Goal: Transaction & Acquisition: Purchase product/service

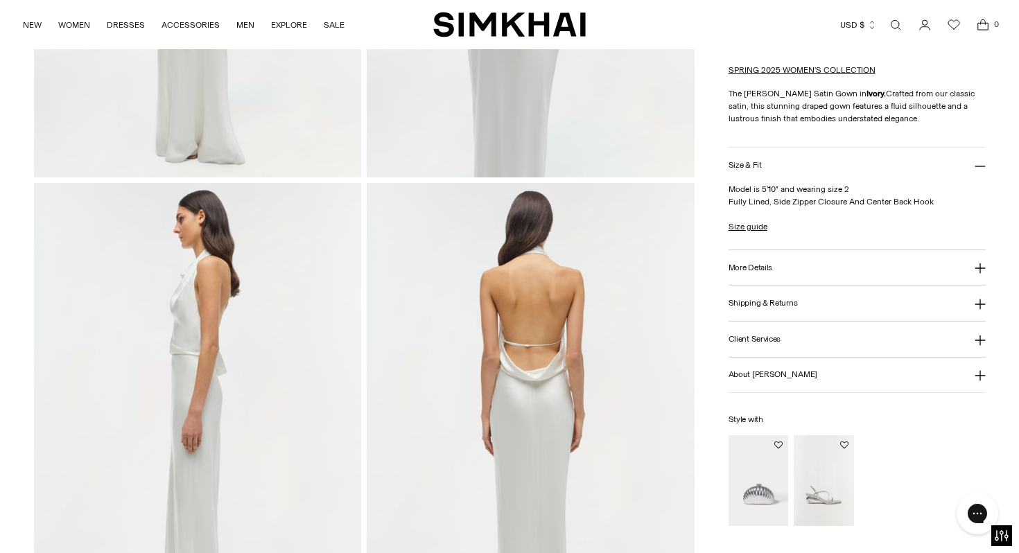
scroll to position [424, 0]
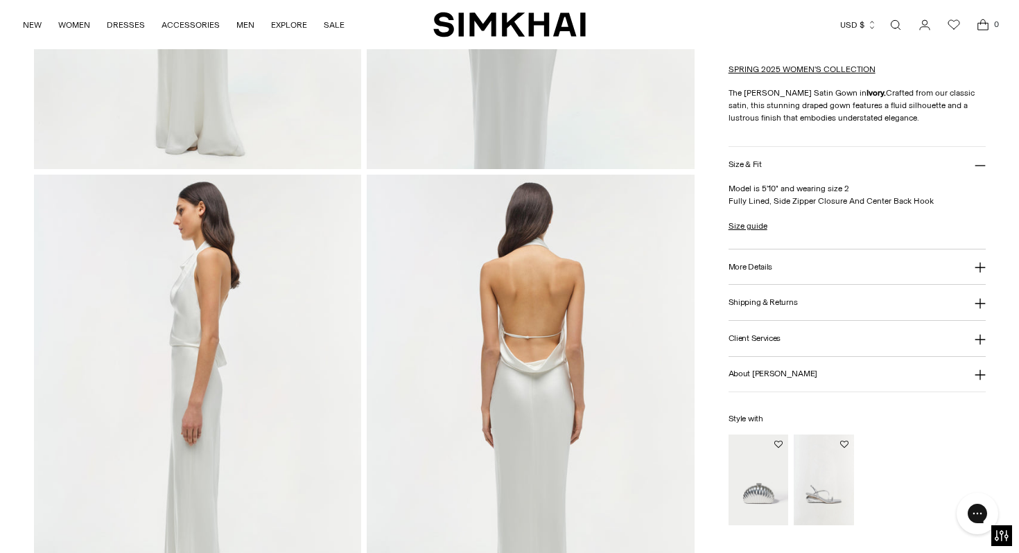
click at [754, 309] on button "Shipping & Returns" at bounding box center [857, 302] width 257 height 35
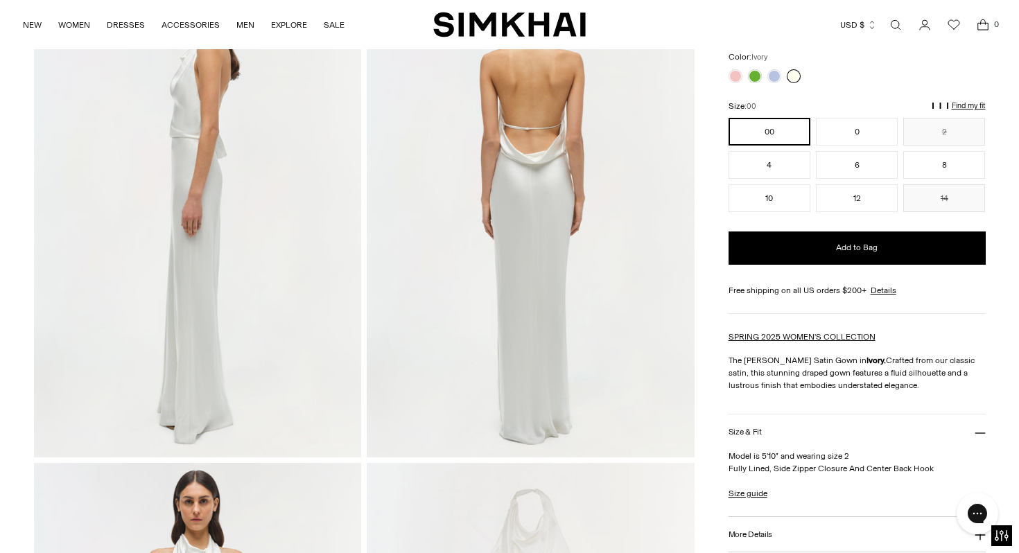
scroll to position [495, 0]
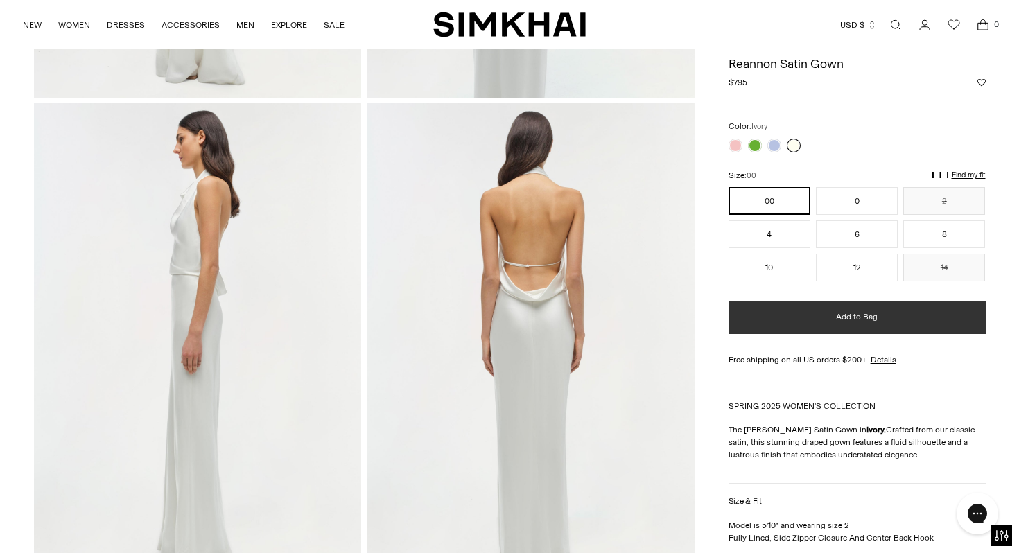
click at [758, 315] on button "Add to Bag" at bounding box center [857, 317] width 257 height 33
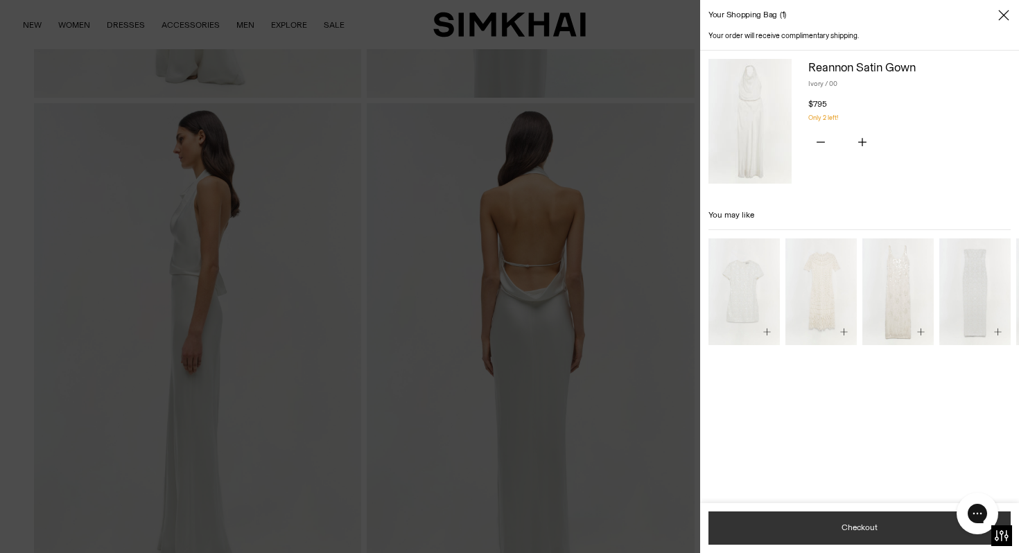
click at [824, 534] on button "Checkout" at bounding box center [860, 528] width 302 height 33
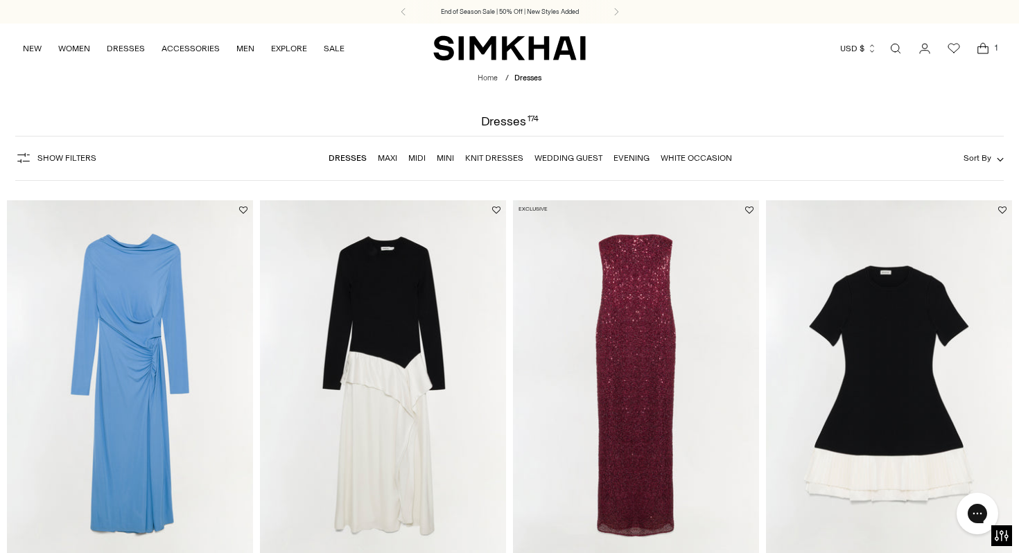
click at [73, 166] on button "Show Filters" at bounding box center [55, 158] width 81 height 22
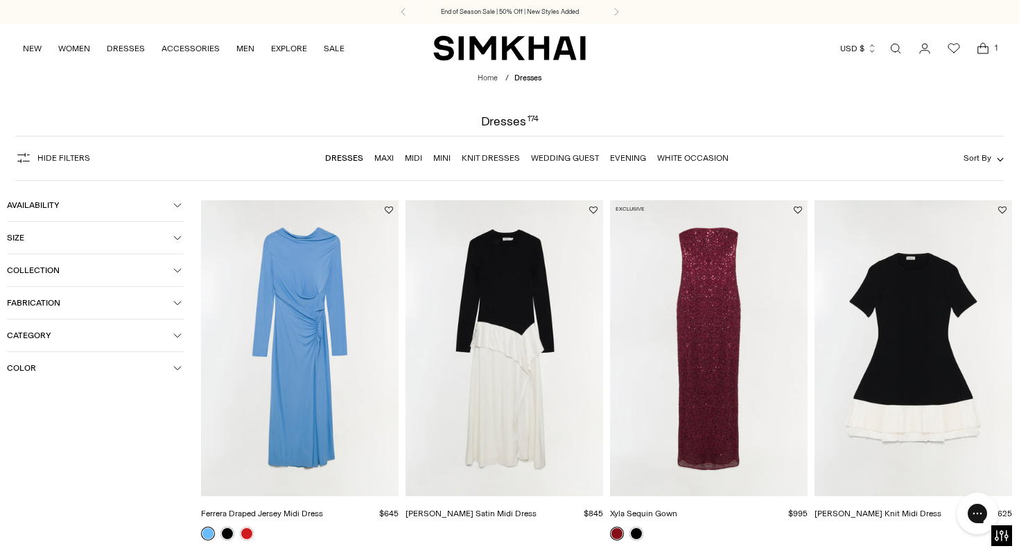
click at [90, 368] on span "Color" at bounding box center [90, 368] width 166 height 10
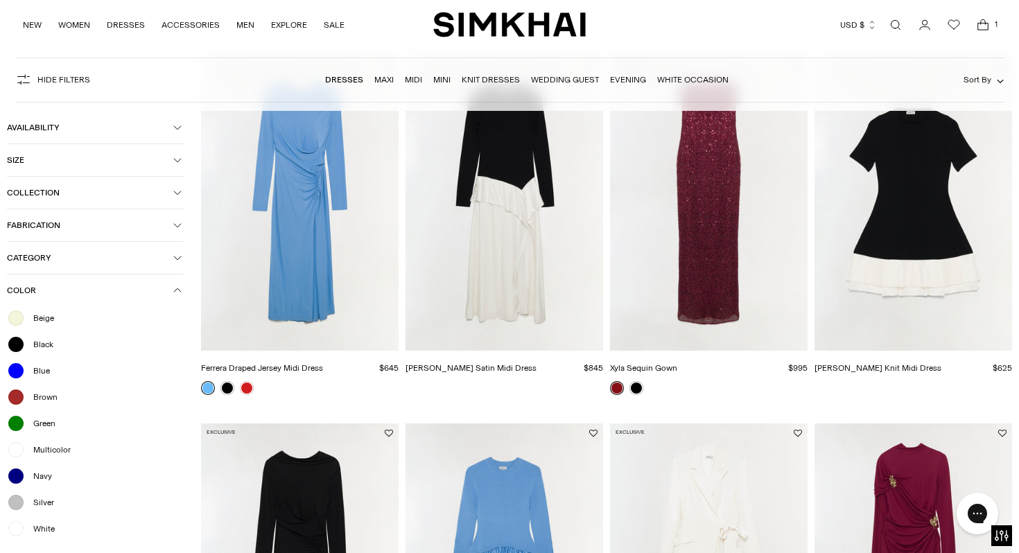
scroll to position [177, 0]
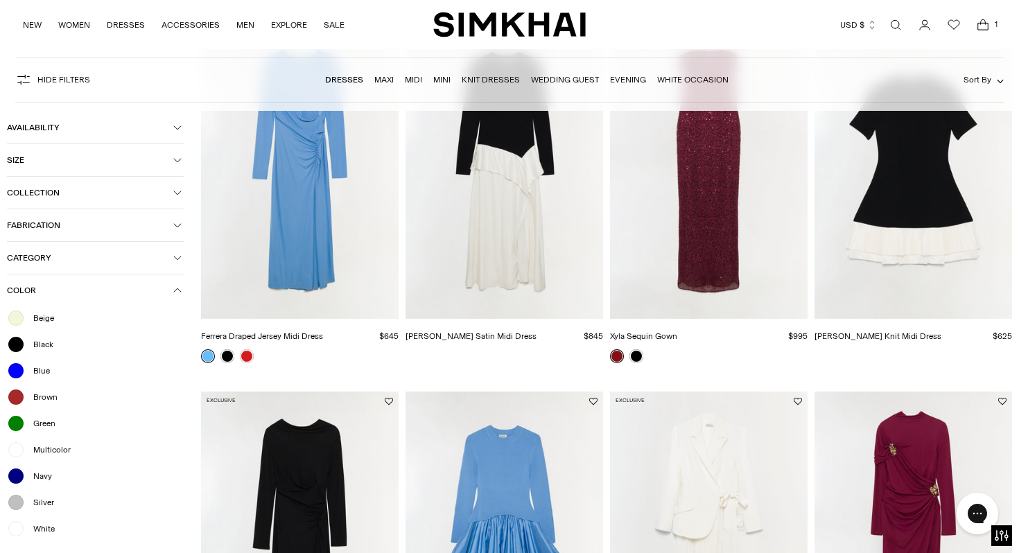
click at [49, 320] on span "Beige" at bounding box center [39, 318] width 29 height 12
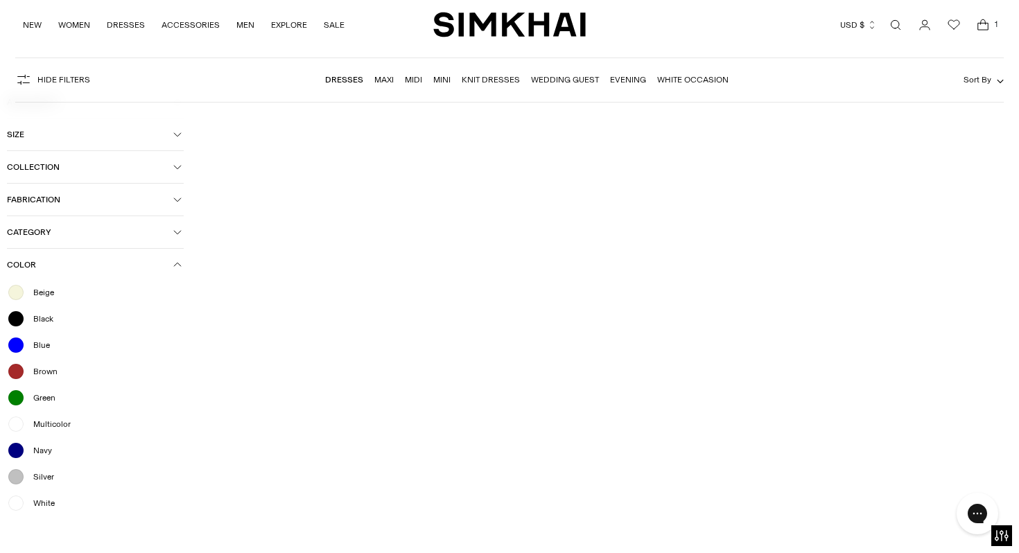
click at [55, 493] on ul "Beige Black Blue Brown Green Multicolor Navy Silver White" at bounding box center [95, 398] width 177 height 229
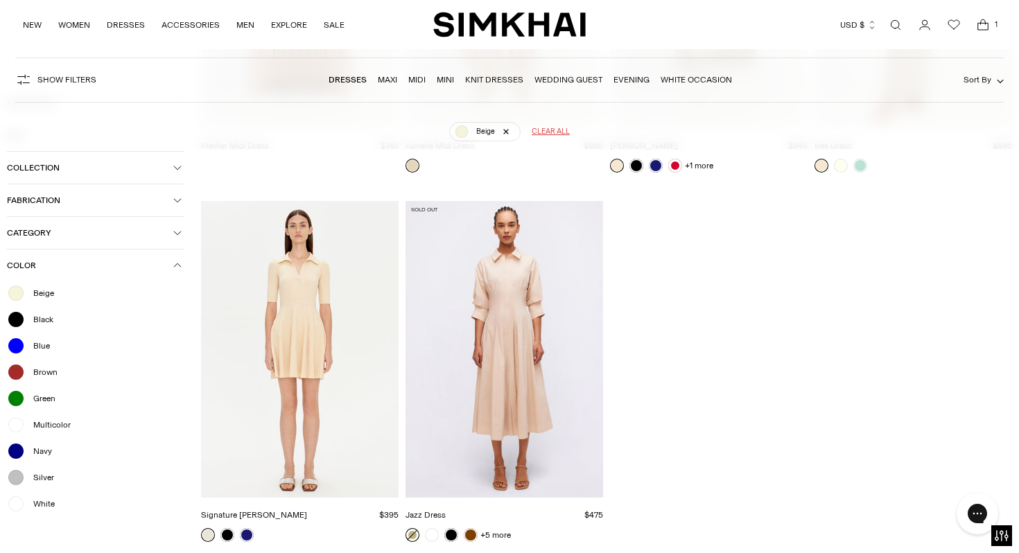
scroll to position [532, 0]
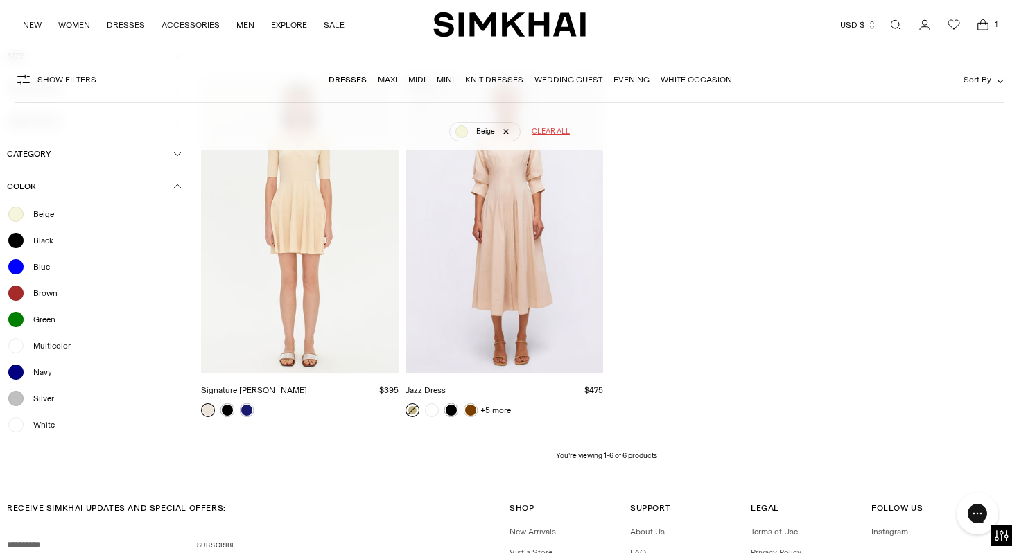
click at [53, 420] on span "White" at bounding box center [40, 425] width 30 height 12
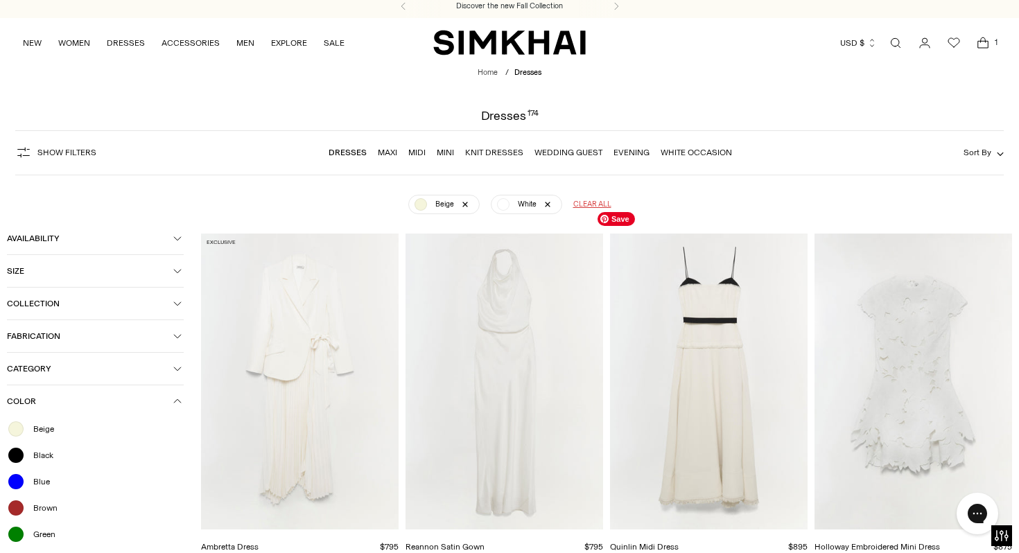
scroll to position [2, 0]
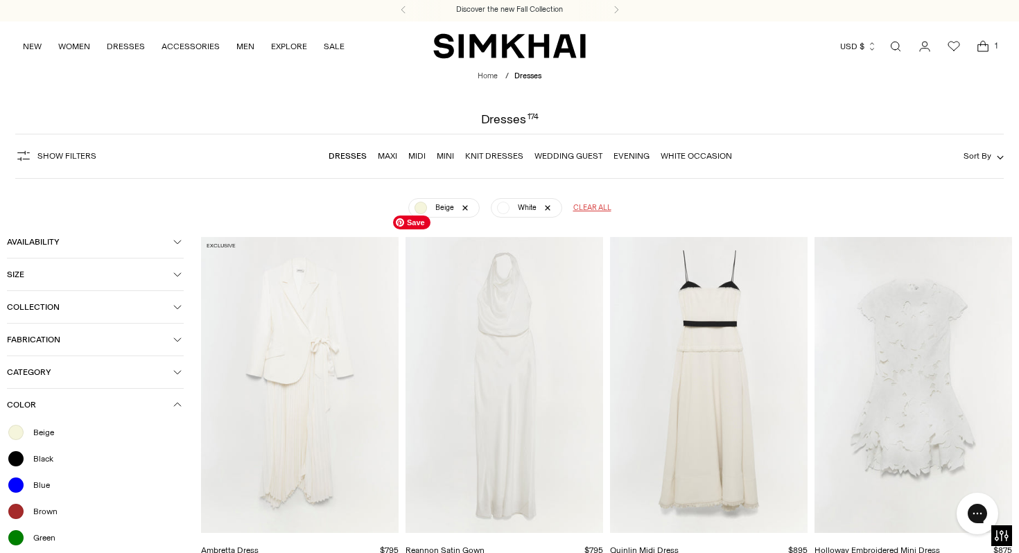
click at [0, 0] on img "Reannon Satin Gown" at bounding box center [0, 0] width 0 height 0
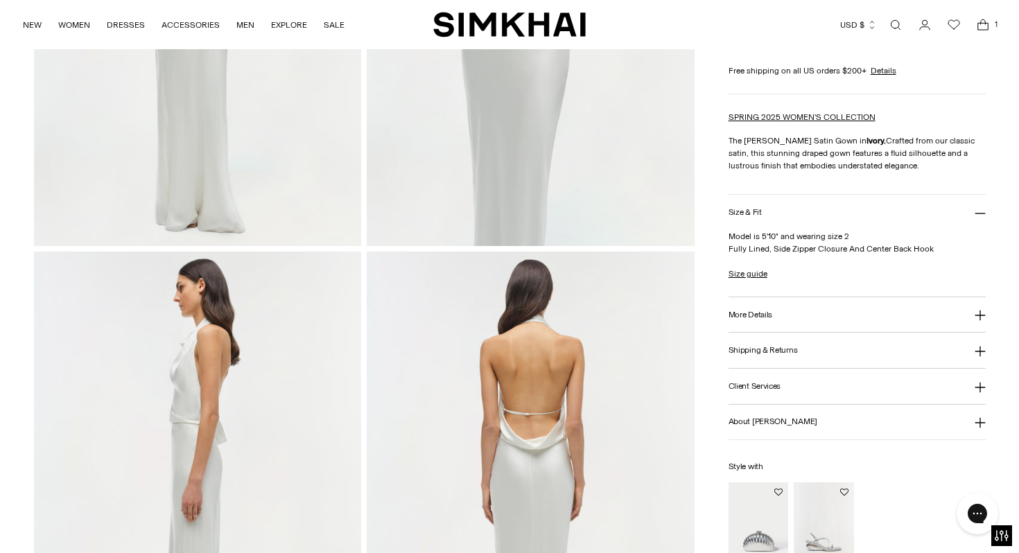
scroll to position [435, 0]
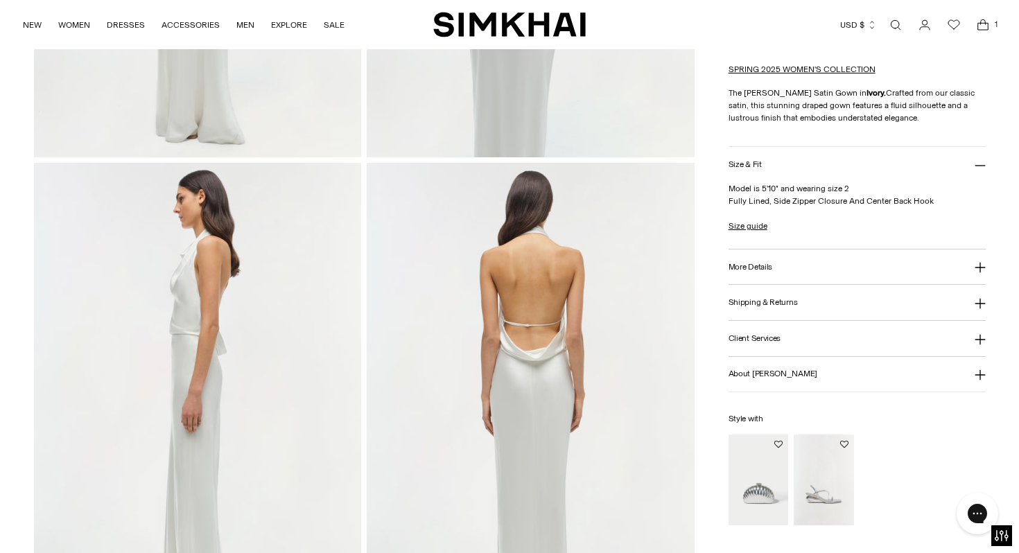
click at [761, 299] on h3 "Shipping & Returns" at bounding box center [763, 302] width 69 height 9
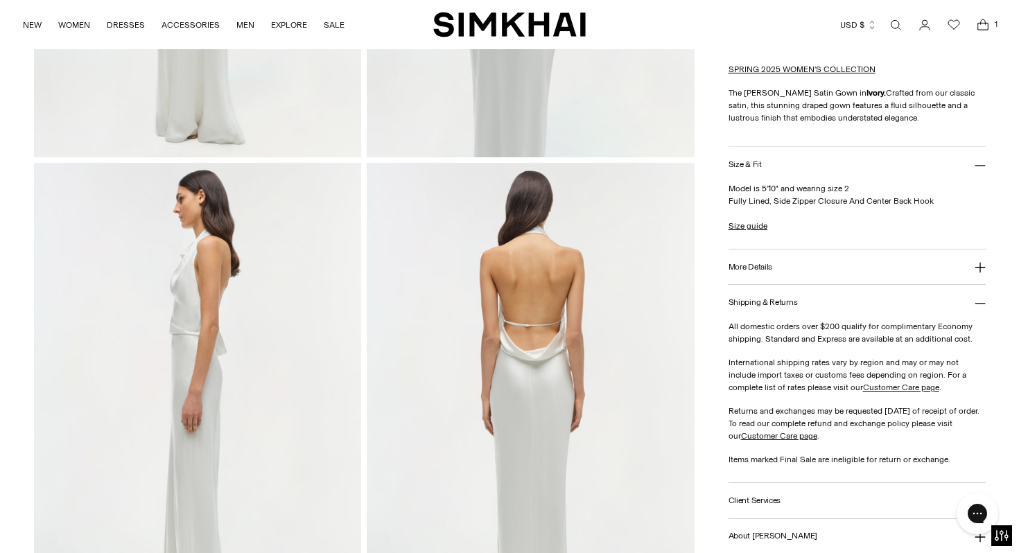
click at [759, 264] on h3 "More Details" at bounding box center [751, 266] width 44 height 9
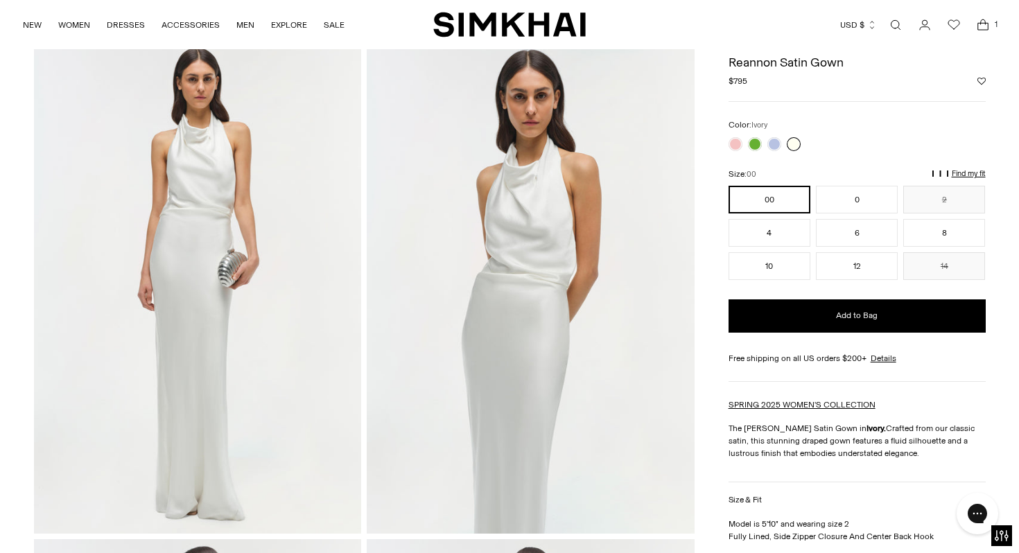
scroll to position [0, 0]
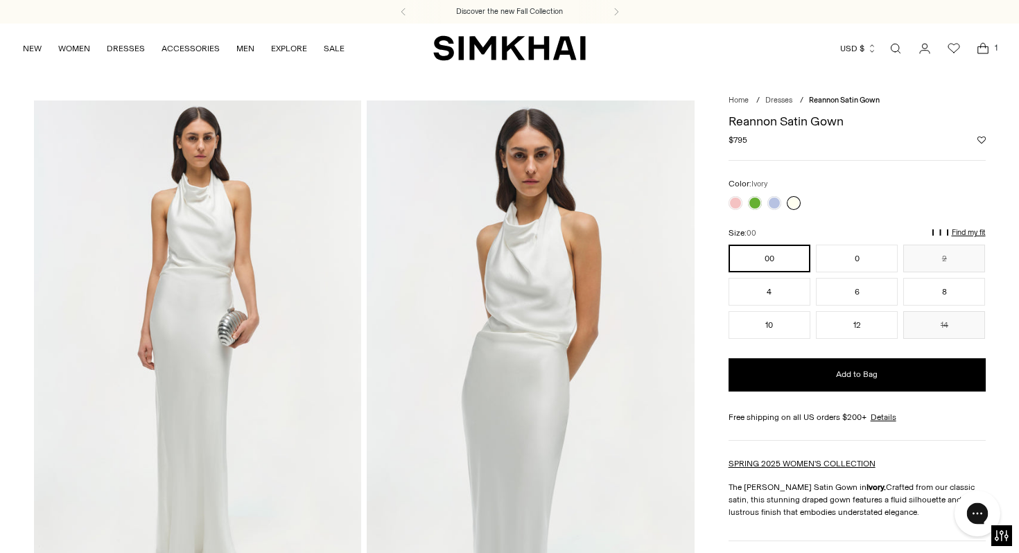
click at [980, 527] on button "Chat with us" at bounding box center [978, 514] width 46 height 46
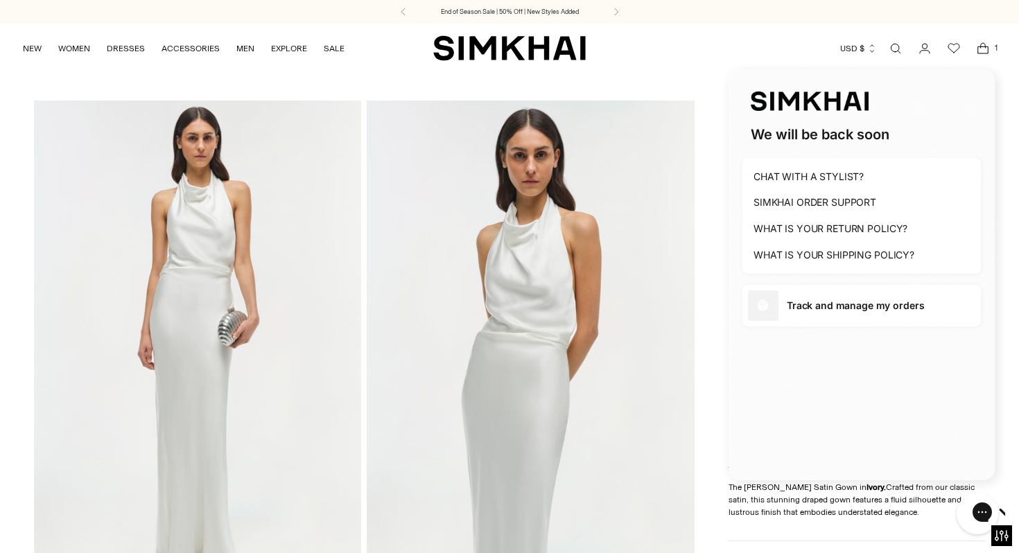
click at [811, 472] on div at bounding box center [862, 460] width 266 height 42
click at [831, 231] on h1 "WHAT IS YOUR RETURN POLICY?" at bounding box center [831, 229] width 154 height 14
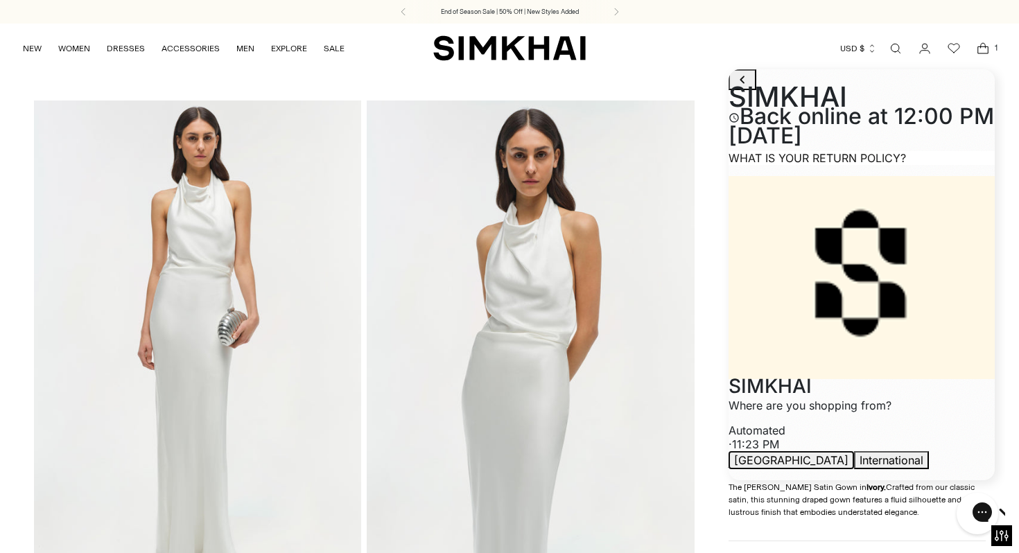
click at [854, 451] on button "[GEOGRAPHIC_DATA]" at bounding box center [791, 460] width 125 height 18
drag, startPoint x: 810, startPoint y: 275, endPoint x: 810, endPoint y: 338, distance: 62.4
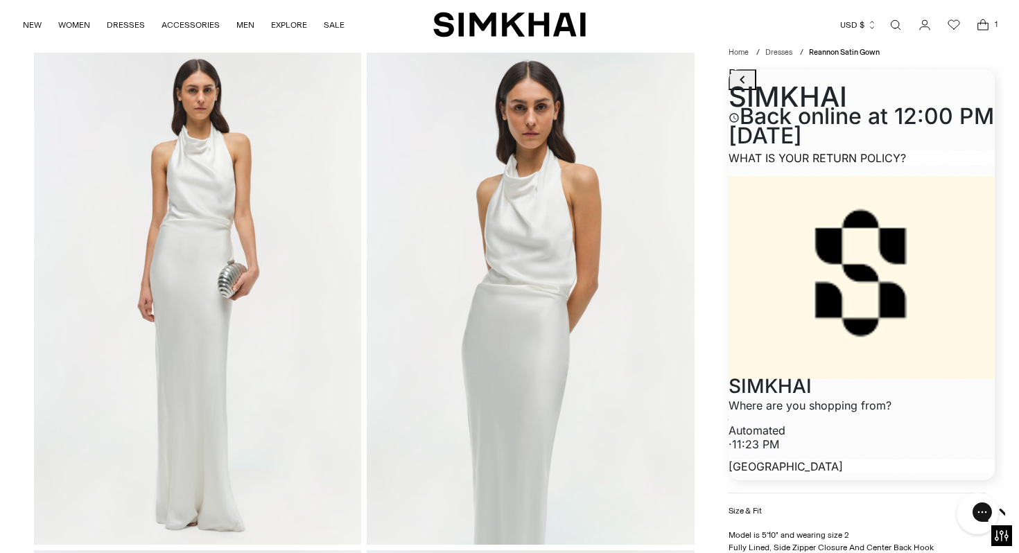
scroll to position [457, 0]
click at [742, 88] on icon "go to home page" at bounding box center [742, 79] width 17 height 17
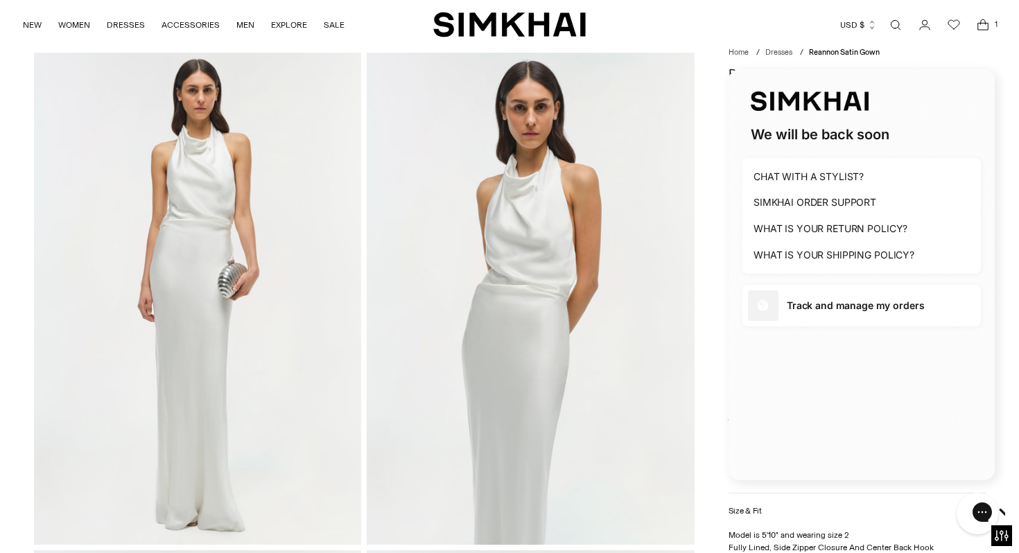
click at [1019, 519] on icon "Gorgias live chat" at bounding box center [1031, 511] width 15 height 15
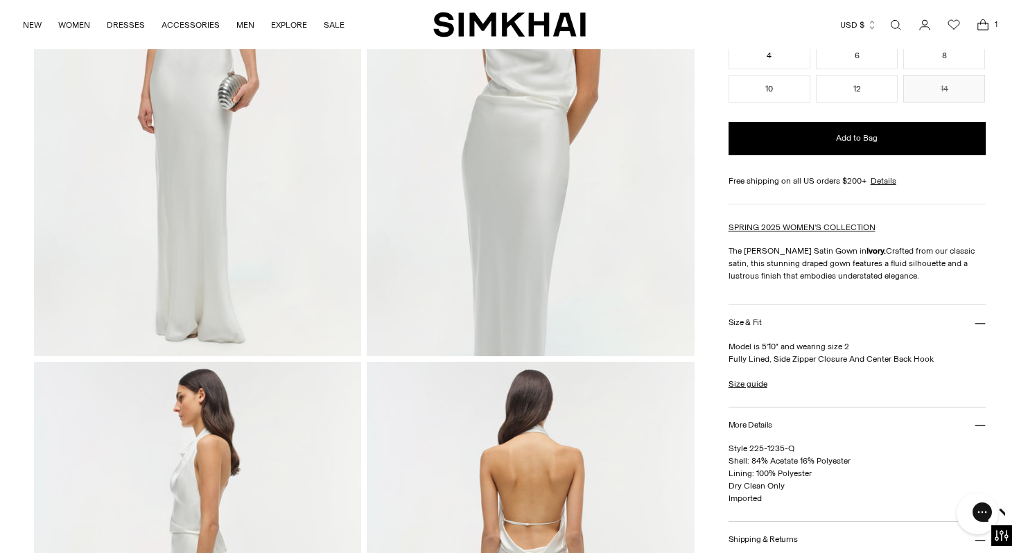
scroll to position [501, 0]
